Goal: Transaction & Acquisition: Purchase product/service

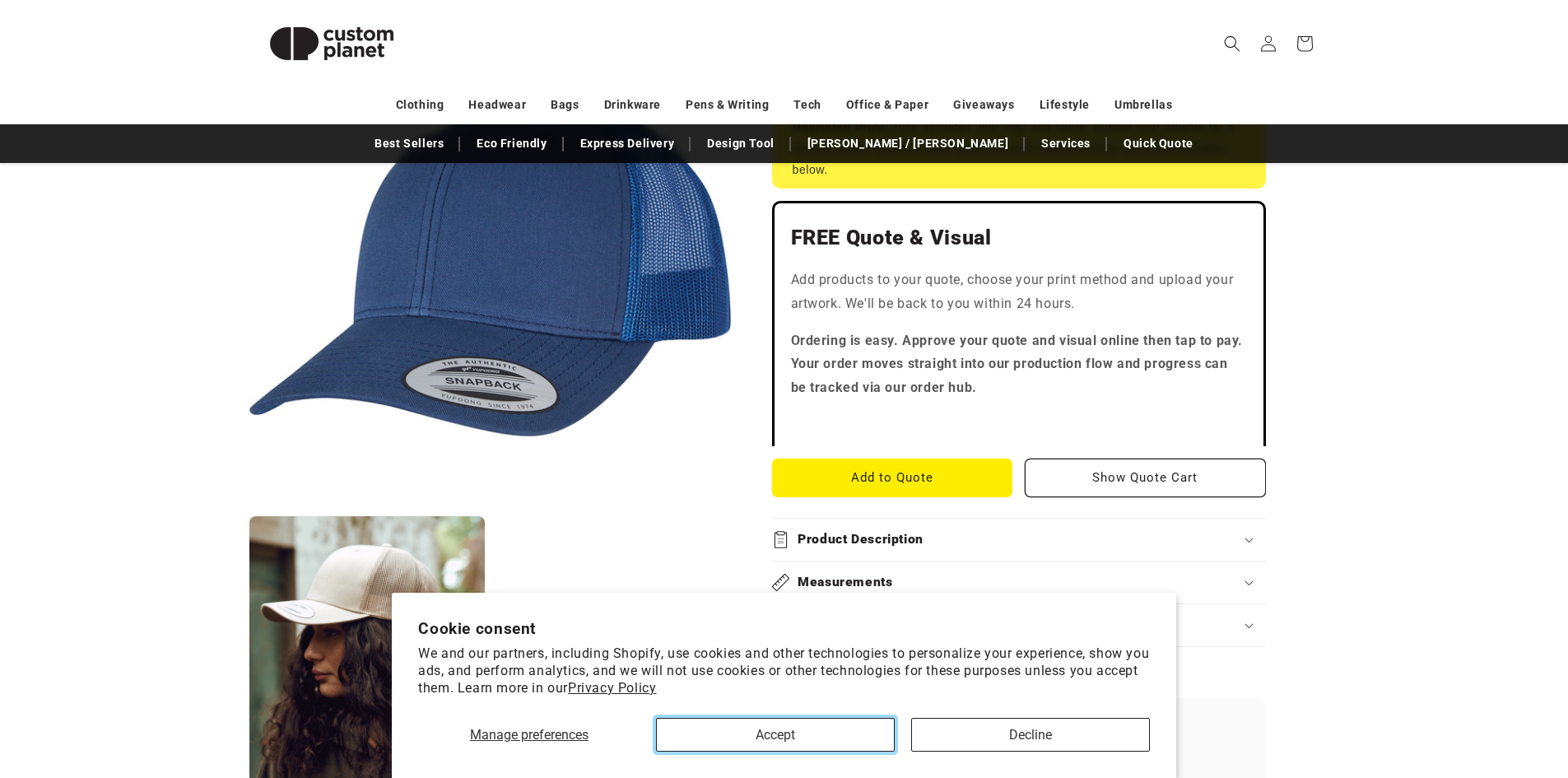
click at [749, 733] on button "Accept" at bounding box center [776, 735] width 239 height 34
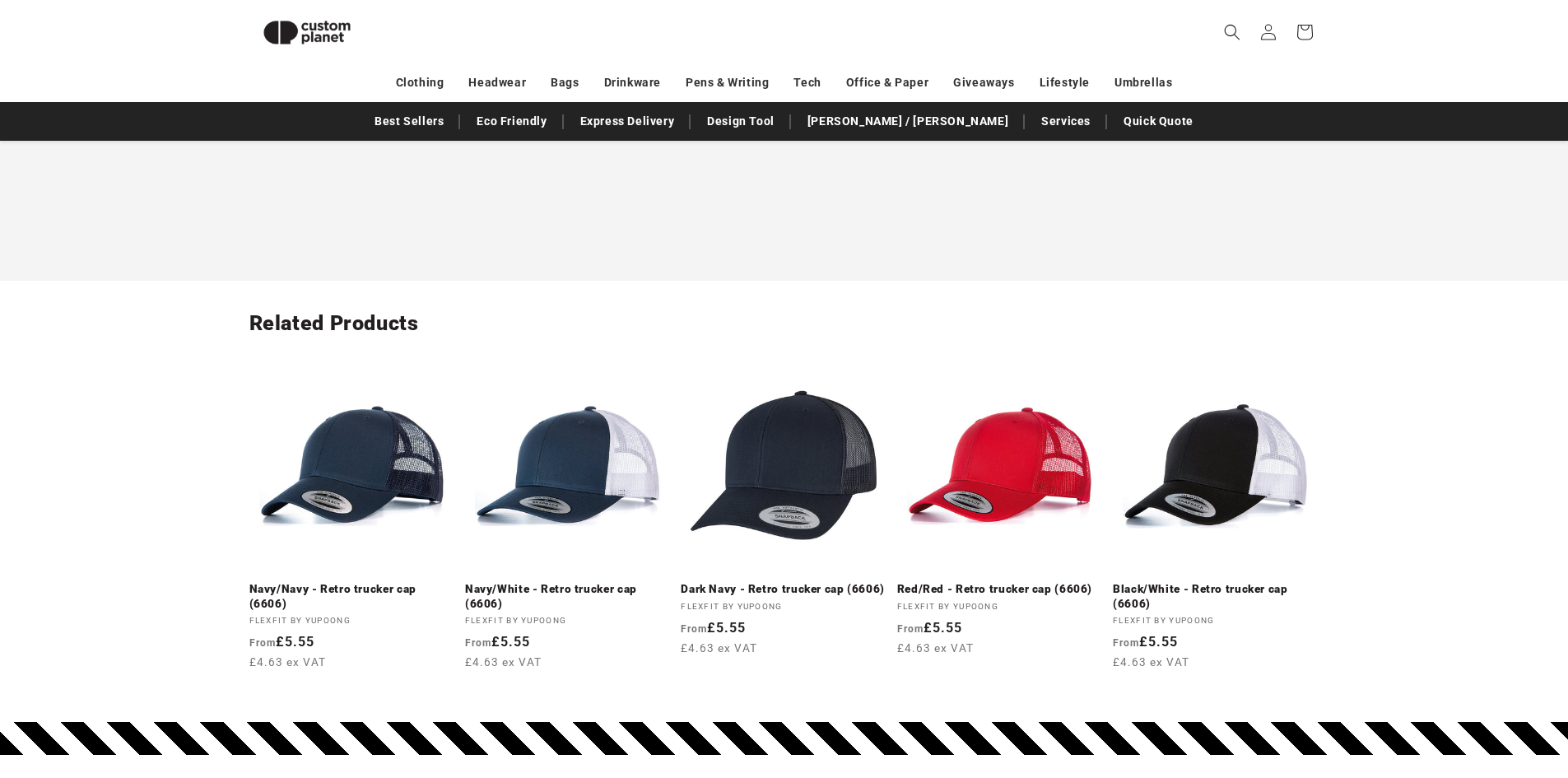
scroll to position [1708, 0]
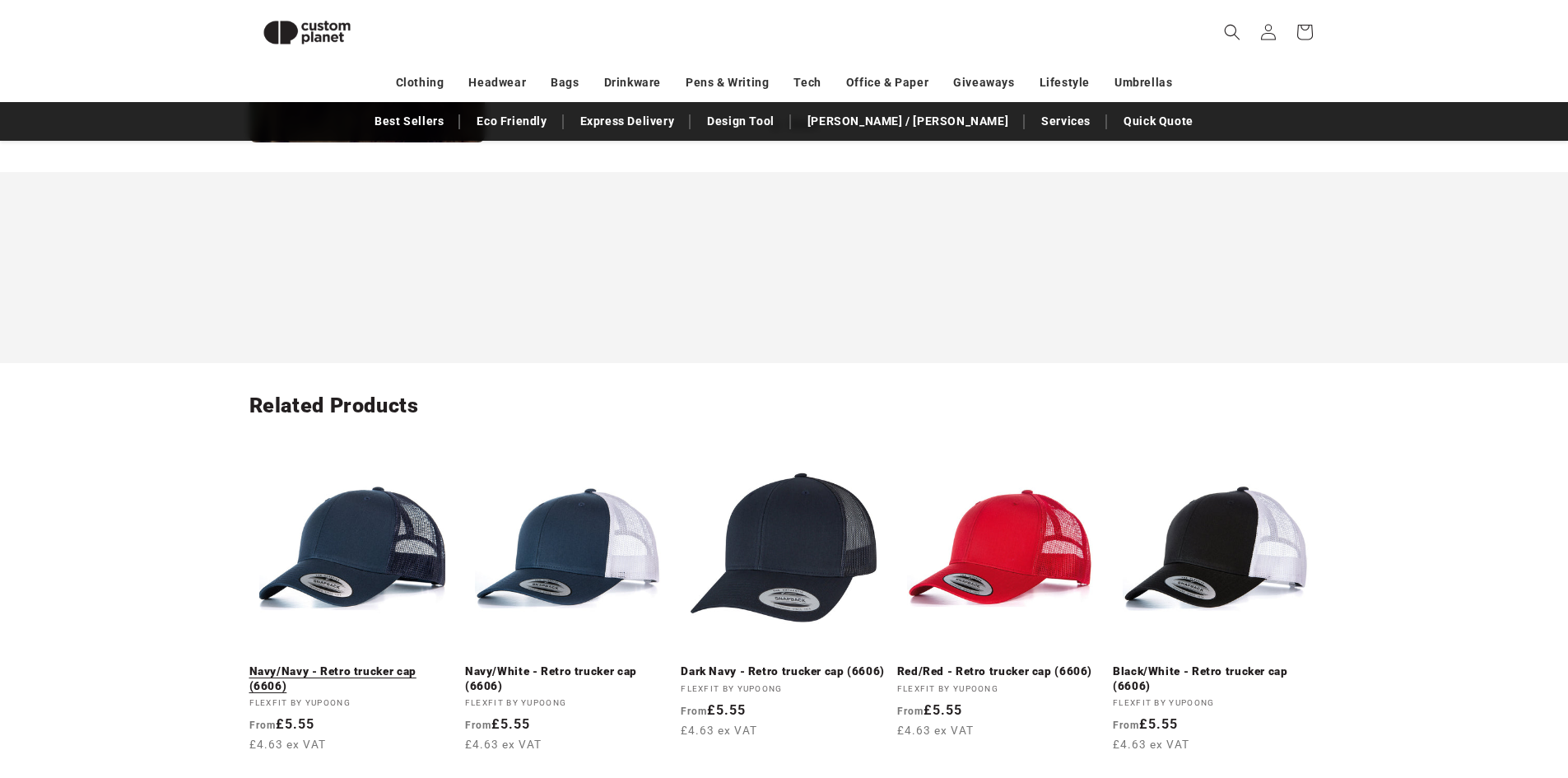
click at [405, 664] on link "Navy/Navy - Retro trucker cap (6606)" at bounding box center [352, 679] width 206 height 29
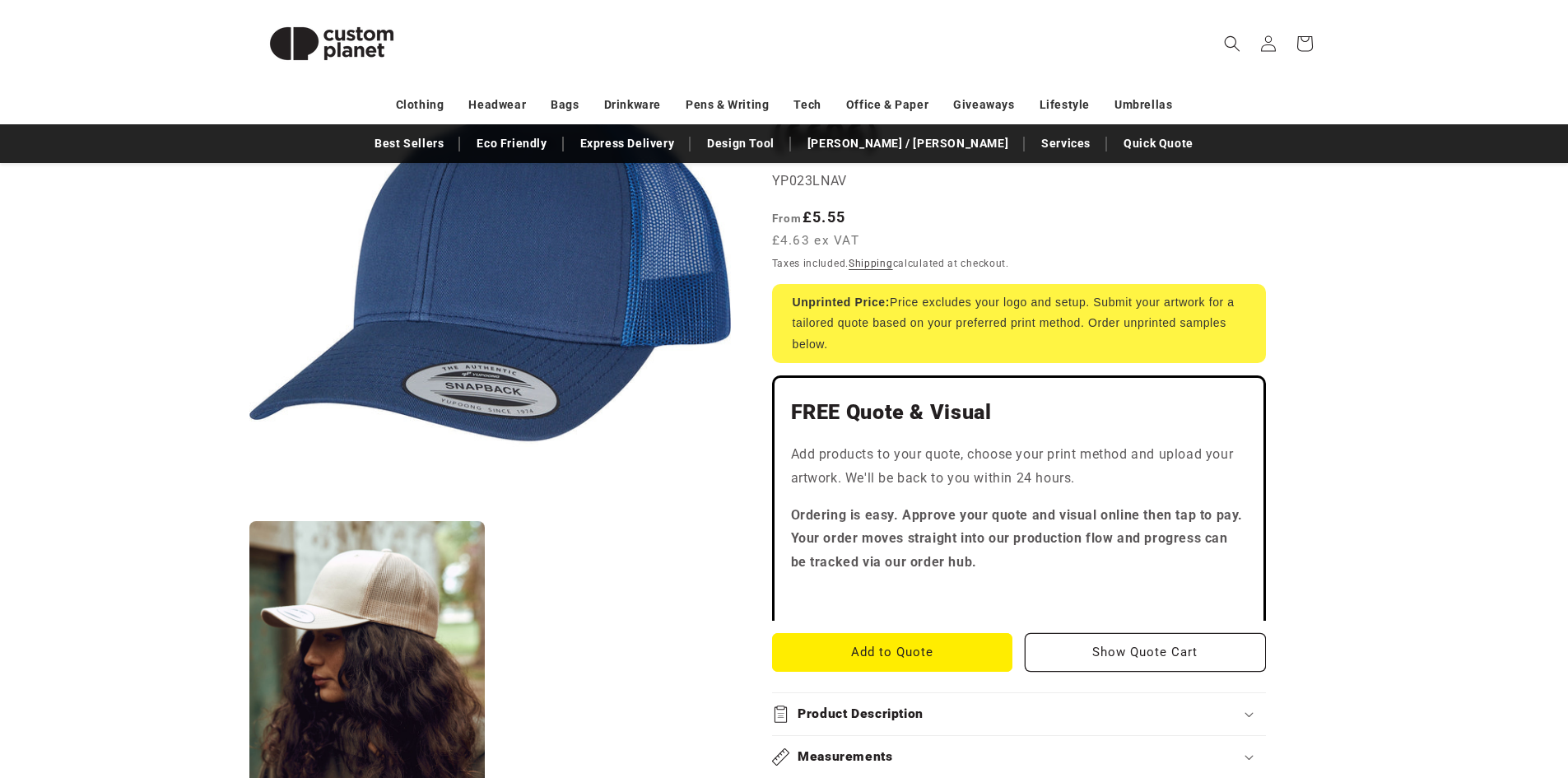
scroll to position [0, 0]
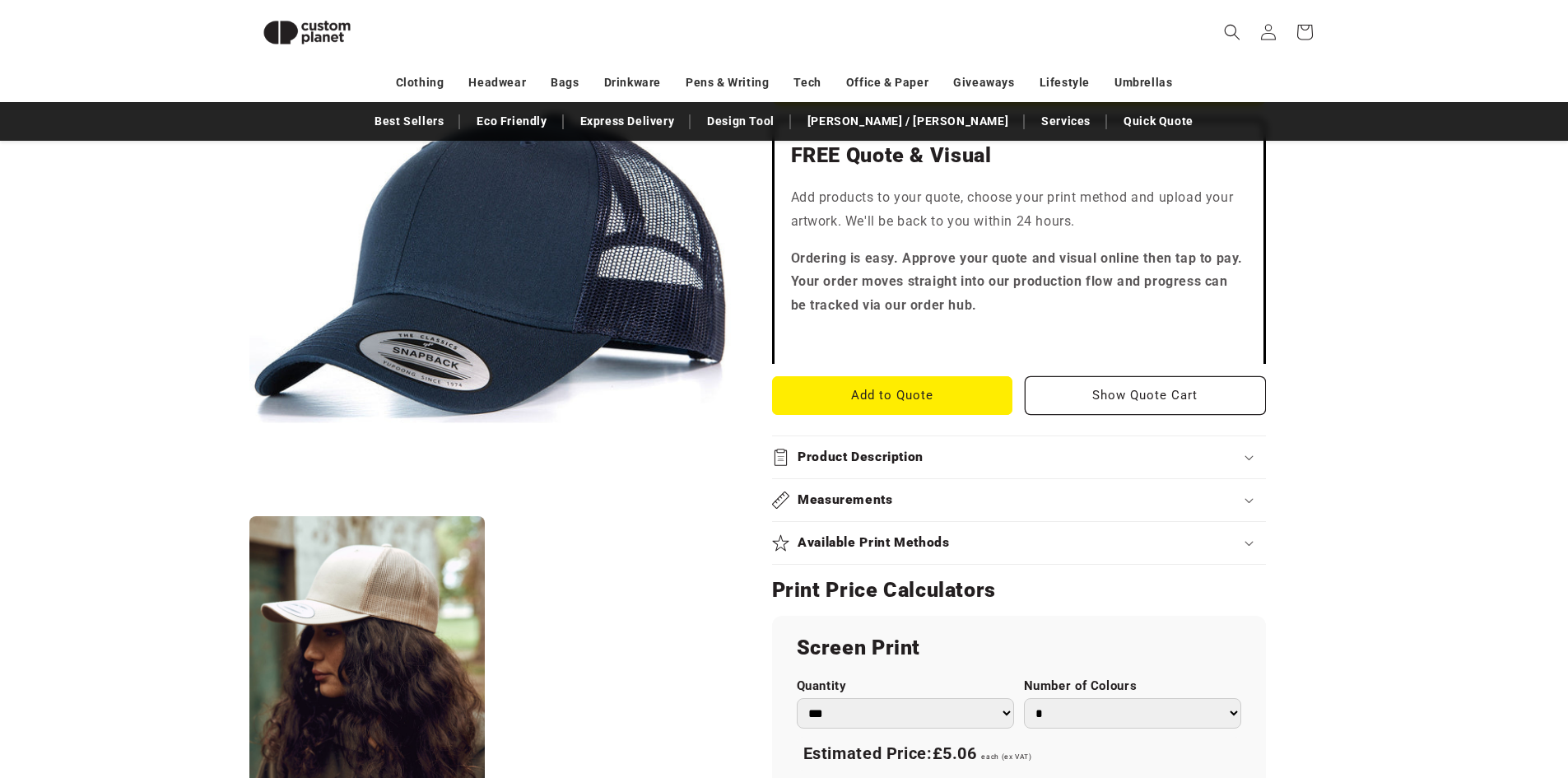
scroll to position [637, 0]
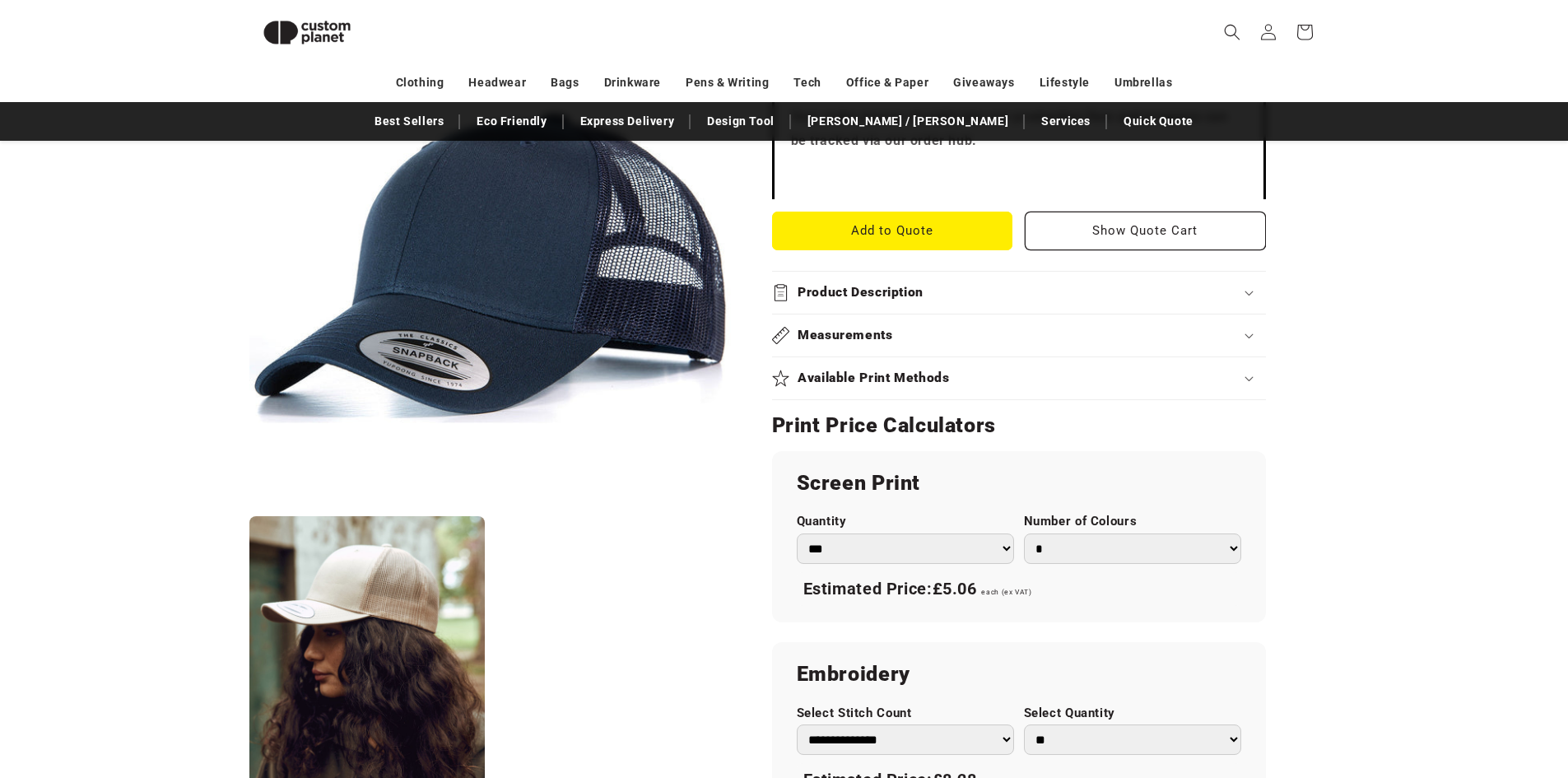
click at [901, 544] on select "*** *** *** **** **** **** ***** *****" at bounding box center [906, 549] width 217 height 30
